Goal: Check status

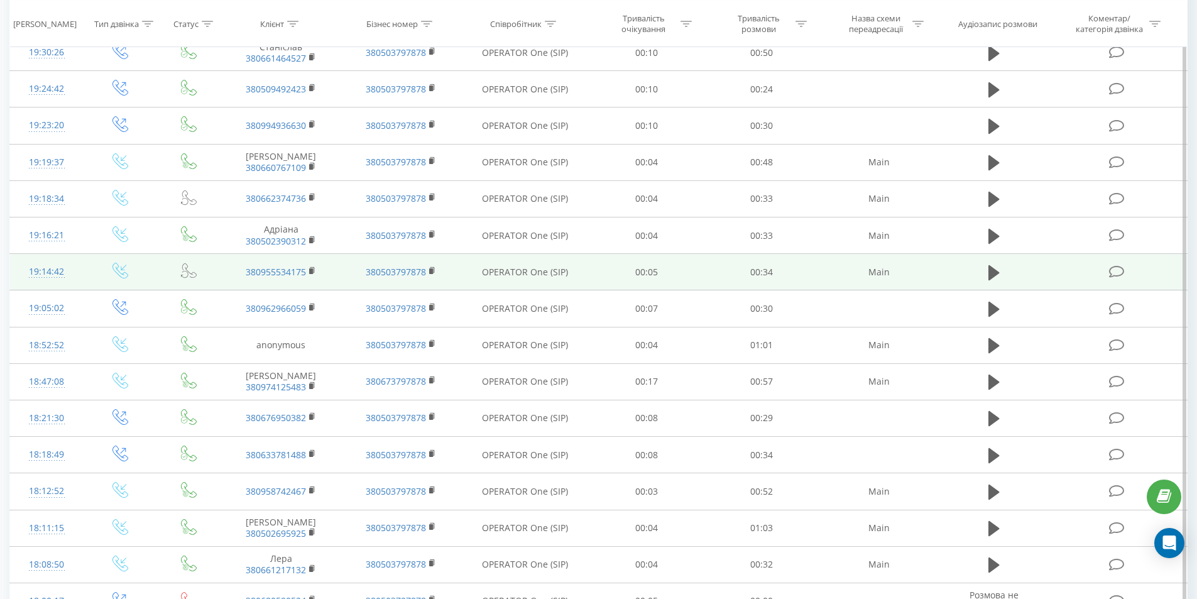
scroll to position [503, 0]
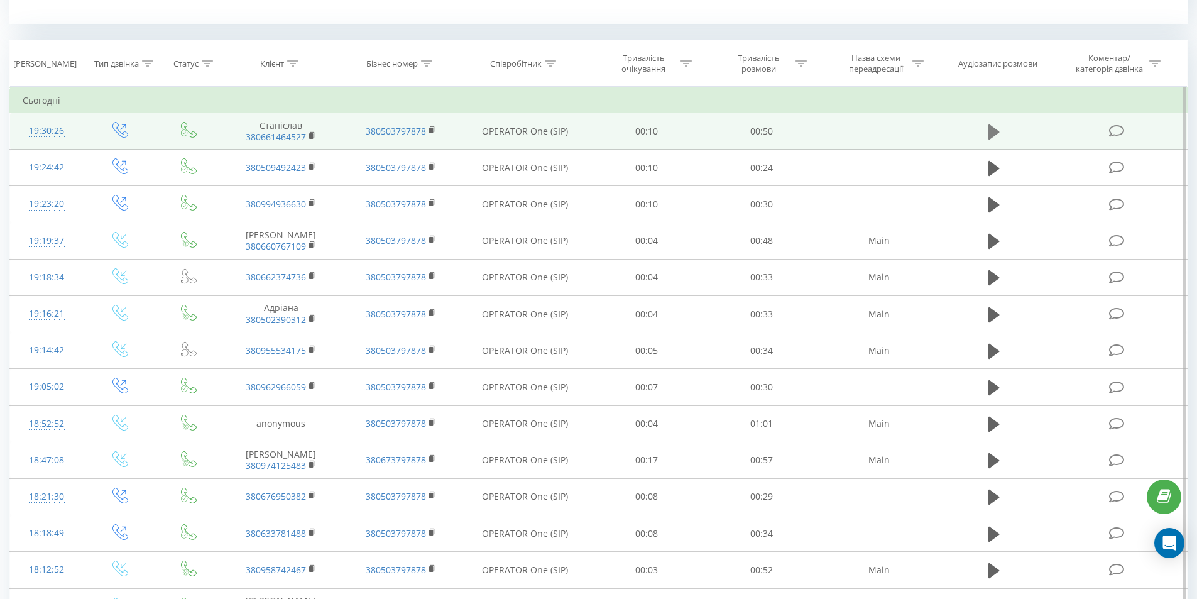
click at [994, 134] on icon at bounding box center [994, 131] width 11 height 15
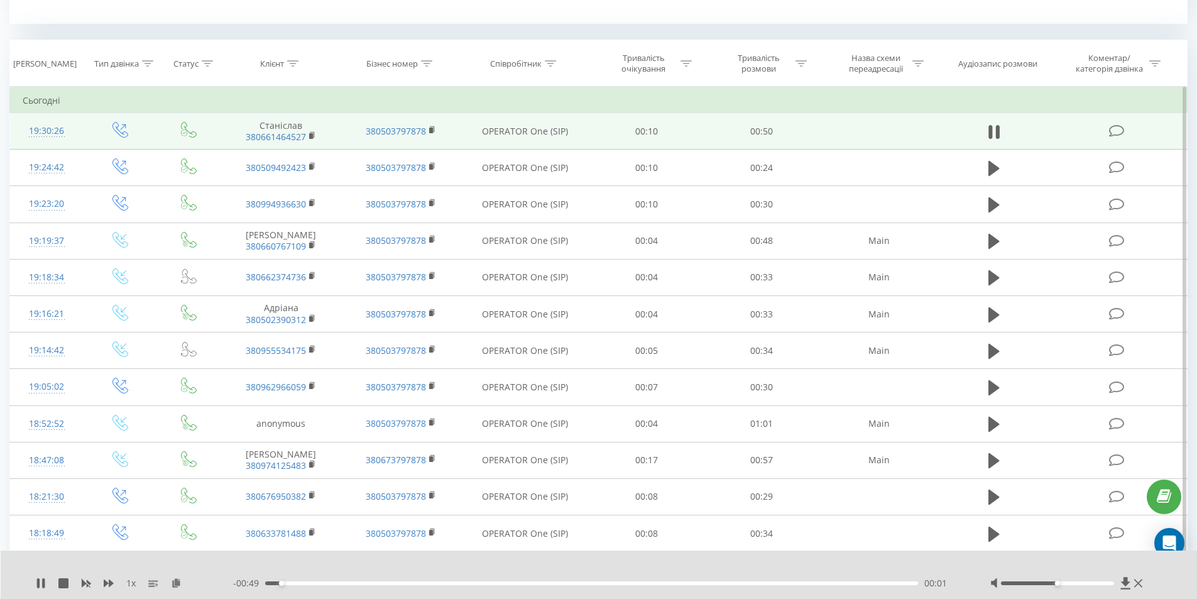
click at [337, 583] on div "00:01" at bounding box center [592, 583] width 654 height 4
click at [355, 583] on div "00:05" at bounding box center [592, 583] width 654 height 4
click at [1089, 584] on div at bounding box center [1057, 583] width 113 height 4
click at [47, 581] on div "1 x" at bounding box center [134, 583] width 197 height 13
click at [47, 584] on div "1 x" at bounding box center [134, 583] width 197 height 13
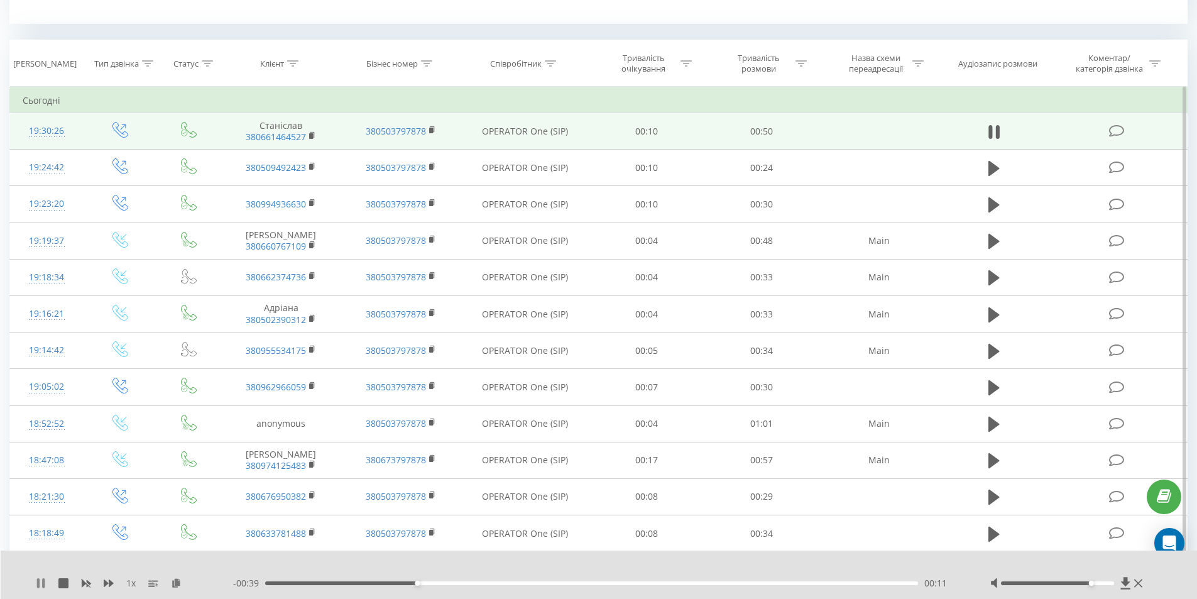
click at [43, 584] on icon at bounding box center [43, 583] width 3 height 10
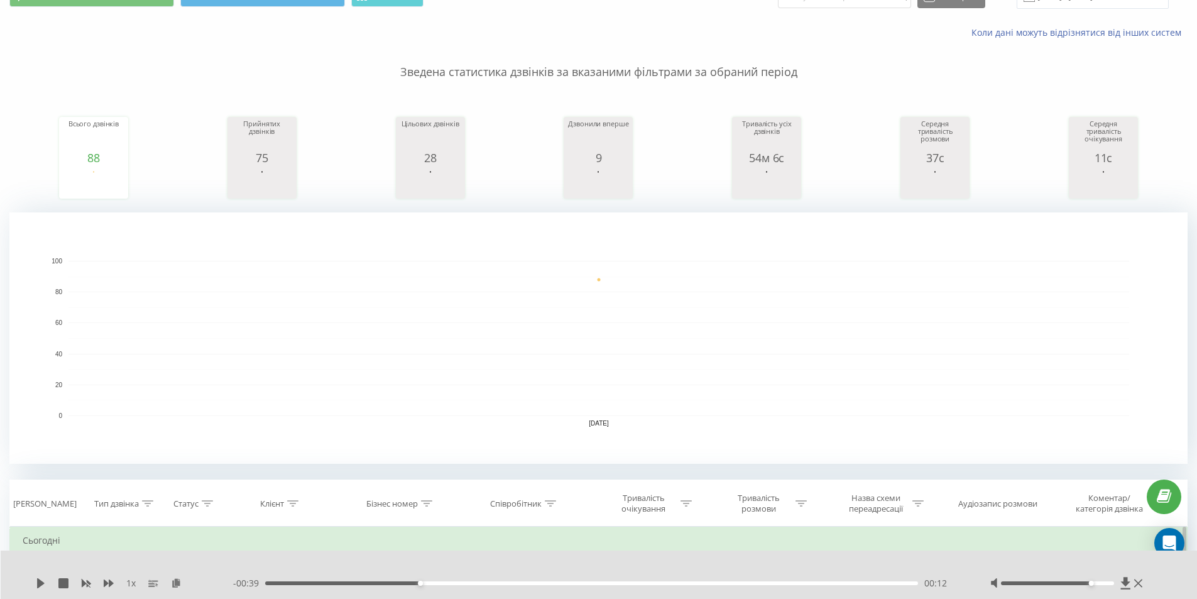
scroll to position [0, 0]
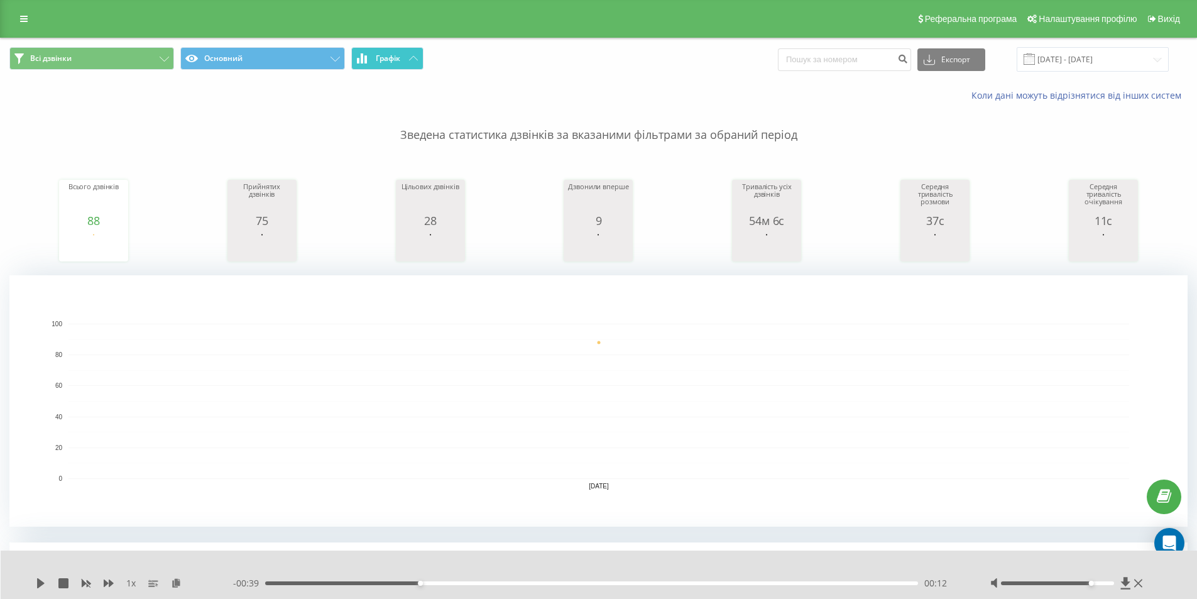
click at [396, 55] on span "Графік" at bounding box center [388, 58] width 25 height 9
click at [1143, 582] on div at bounding box center [1069, 583] width 156 height 13
click at [1144, 586] on div at bounding box center [1069, 583] width 156 height 13
click at [1138, 585] on icon at bounding box center [1138, 583] width 8 height 10
